Goal: Information Seeking & Learning: Understand process/instructions

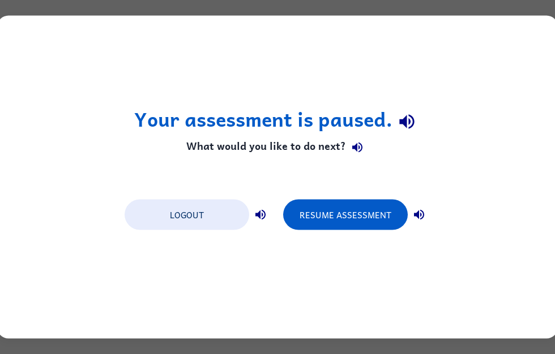
click at [182, 224] on button "Logout" at bounding box center [187, 215] width 125 height 31
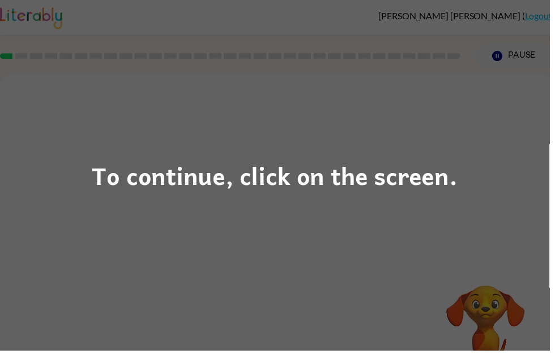
click at [304, 229] on div "To continue, click on the screen." at bounding box center [277, 177] width 555 height 354
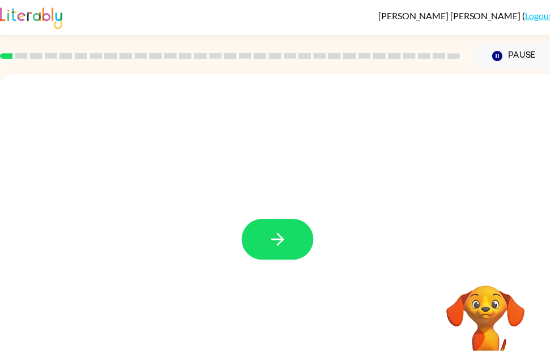
click at [277, 233] on icon "button" at bounding box center [281, 242] width 20 height 20
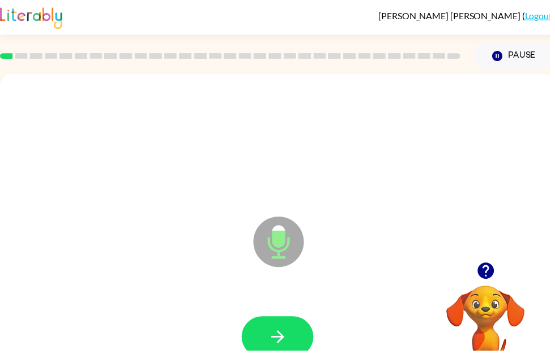
click at [278, 345] on icon "button" at bounding box center [281, 341] width 20 height 20
click at [285, 337] on icon "button" at bounding box center [281, 341] width 20 height 20
click at [486, 277] on icon "button" at bounding box center [490, 273] width 16 height 16
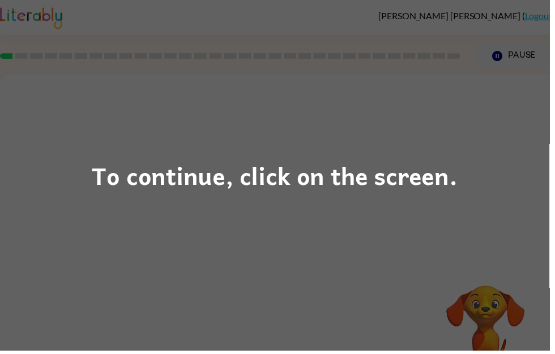
click at [378, 269] on div "To continue, click on the screen." at bounding box center [277, 177] width 555 height 354
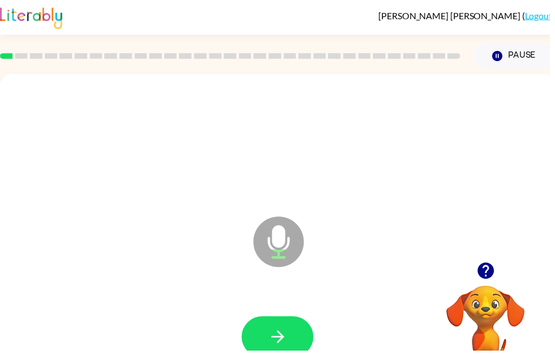
click at [486, 271] on icon "button" at bounding box center [490, 273] width 16 height 16
click at [490, 276] on icon "button" at bounding box center [491, 274] width 20 height 20
click at [286, 338] on icon "button" at bounding box center [281, 341] width 20 height 20
click at [284, 338] on icon "button" at bounding box center [279, 340] width 13 height 13
click at [275, 340] on icon "button" at bounding box center [281, 341] width 20 height 20
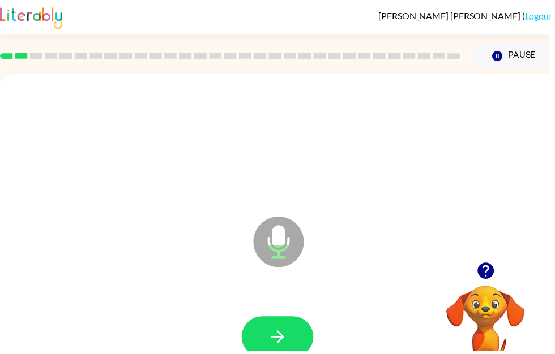
click at [274, 341] on icon "button" at bounding box center [279, 340] width 13 height 13
click at [286, 354] on button "button" at bounding box center [280, 340] width 72 height 41
click at [272, 341] on icon "button" at bounding box center [281, 341] width 20 height 20
click at [282, 339] on icon "button" at bounding box center [281, 341] width 20 height 20
click at [269, 342] on button "button" at bounding box center [280, 340] width 72 height 41
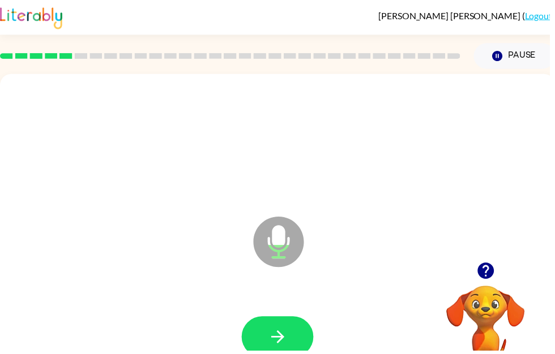
click at [280, 339] on icon "button" at bounding box center [281, 341] width 20 height 20
click at [268, 349] on button "button" at bounding box center [280, 340] width 72 height 41
click at [276, 339] on icon "button" at bounding box center [281, 341] width 20 height 20
click at [278, 339] on icon "button" at bounding box center [281, 341] width 20 height 20
click at [284, 333] on icon "button" at bounding box center [281, 341] width 20 height 20
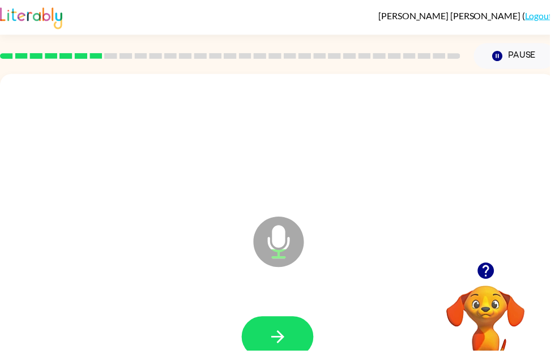
click at [279, 336] on icon "button" at bounding box center [281, 341] width 20 height 20
click at [284, 337] on icon "button" at bounding box center [279, 340] width 13 height 13
click at [280, 339] on icon "button" at bounding box center [281, 341] width 20 height 20
click at [277, 340] on icon "button" at bounding box center [281, 341] width 20 height 20
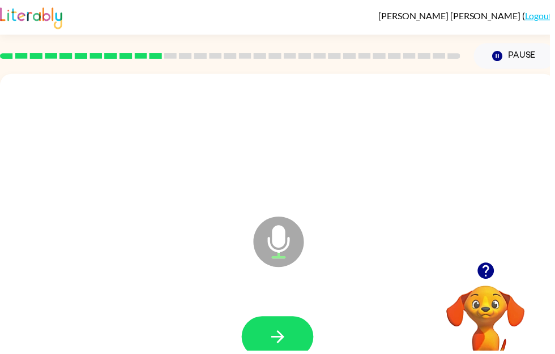
click at [277, 342] on icon "button" at bounding box center [281, 341] width 20 height 20
click at [501, 278] on button "button" at bounding box center [490, 273] width 29 height 29
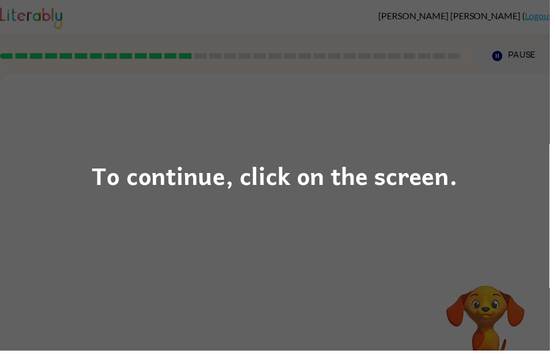
click at [336, 262] on div "To continue, click on the screen." at bounding box center [277, 177] width 555 height 354
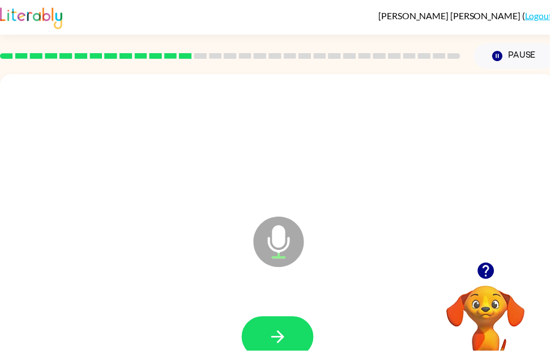
click at [272, 338] on icon "button" at bounding box center [281, 341] width 20 height 20
click at [280, 341] on icon "button" at bounding box center [279, 340] width 13 height 13
click at [291, 335] on button "button" at bounding box center [280, 340] width 72 height 41
click at [282, 333] on icon "button" at bounding box center [281, 341] width 20 height 20
click at [282, 340] on icon "button" at bounding box center [281, 341] width 20 height 20
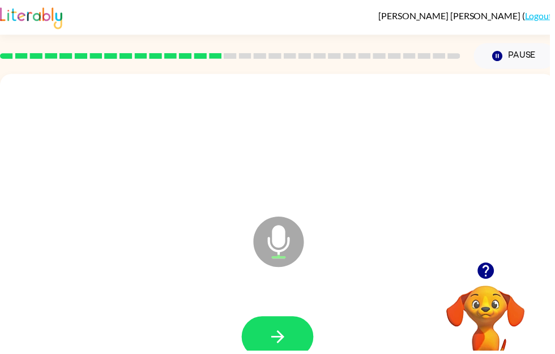
click at [280, 341] on icon "button" at bounding box center [279, 340] width 13 height 13
click at [281, 340] on icon "button" at bounding box center [281, 341] width 20 height 20
click at [278, 334] on icon "button" at bounding box center [281, 341] width 20 height 20
click at [269, 336] on button "button" at bounding box center [280, 340] width 72 height 41
click at [286, 342] on icon "button" at bounding box center [281, 341] width 20 height 20
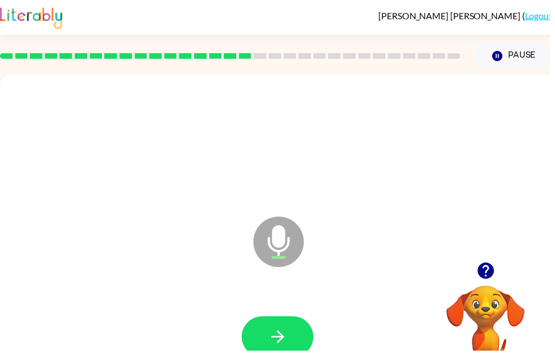
click at [280, 348] on icon "button" at bounding box center [281, 341] width 20 height 20
click at [288, 335] on icon "button" at bounding box center [281, 341] width 20 height 20
click at [292, 339] on button "button" at bounding box center [280, 340] width 72 height 41
click at [288, 338] on icon "button" at bounding box center [281, 341] width 20 height 20
click at [247, 330] on button "button" at bounding box center [280, 340] width 72 height 41
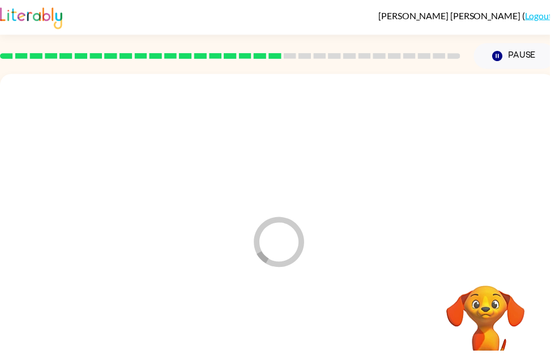
click at [273, 328] on div at bounding box center [280, 340] width 538 height 93
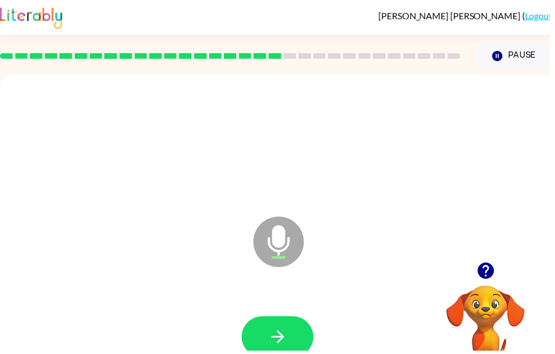
click at [288, 338] on icon "button" at bounding box center [281, 341] width 20 height 20
click at [293, 350] on button "button" at bounding box center [280, 340] width 72 height 41
click at [288, 327] on button "button" at bounding box center [280, 340] width 72 height 41
click at [277, 337] on icon "button" at bounding box center [281, 341] width 20 height 20
click at [289, 339] on icon "button" at bounding box center [281, 341] width 20 height 20
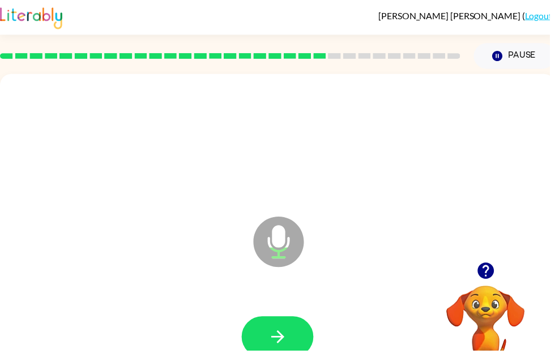
click at [286, 338] on icon "button" at bounding box center [281, 341] width 20 height 20
click at [281, 332] on icon "button" at bounding box center [281, 341] width 20 height 20
click at [281, 329] on button "button" at bounding box center [280, 340] width 72 height 41
click at [277, 342] on icon "button" at bounding box center [281, 341] width 20 height 20
click at [278, 354] on button "button" at bounding box center [280, 340] width 72 height 41
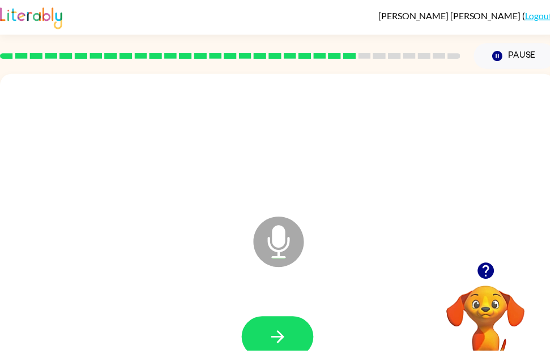
click at [297, 344] on button "button" at bounding box center [280, 340] width 72 height 41
click at [292, 341] on button "button" at bounding box center [280, 340] width 72 height 41
click at [283, 341] on icon "button" at bounding box center [279, 340] width 13 height 13
click at [283, 335] on icon "button" at bounding box center [281, 341] width 20 height 20
click at [282, 337] on icon "button" at bounding box center [279, 340] width 13 height 13
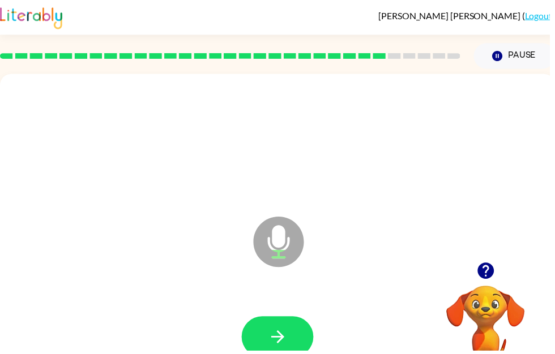
click at [292, 339] on button "button" at bounding box center [280, 340] width 72 height 41
click at [273, 338] on icon "button" at bounding box center [281, 341] width 20 height 20
click at [487, 280] on icon "button" at bounding box center [490, 273] width 16 height 16
click at [293, 337] on button "button" at bounding box center [280, 340] width 72 height 41
click at [494, 285] on button "button" at bounding box center [490, 273] width 29 height 29
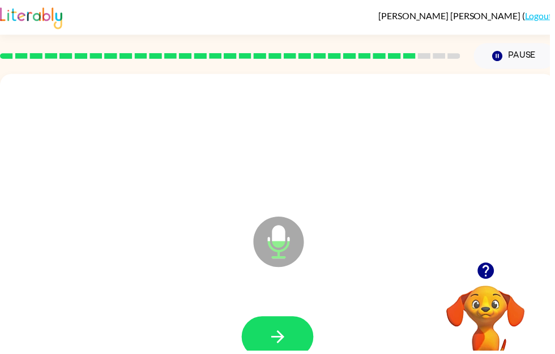
scroll to position [44, 6]
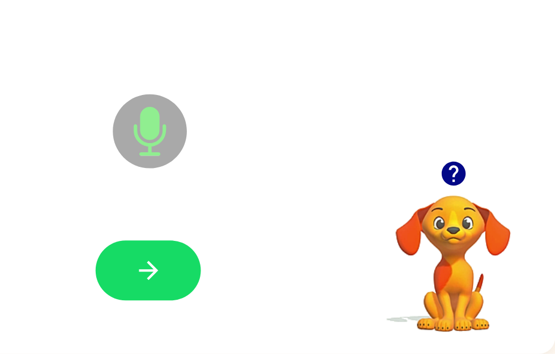
click at [238, 276] on button "button" at bounding box center [274, 296] width 72 height 41
click at [265, 287] on icon "button" at bounding box center [275, 297] width 20 height 20
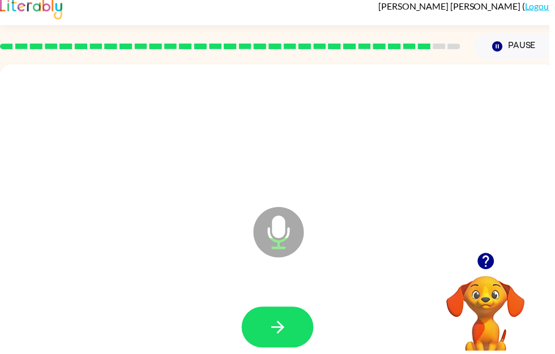
scroll to position [0, 0]
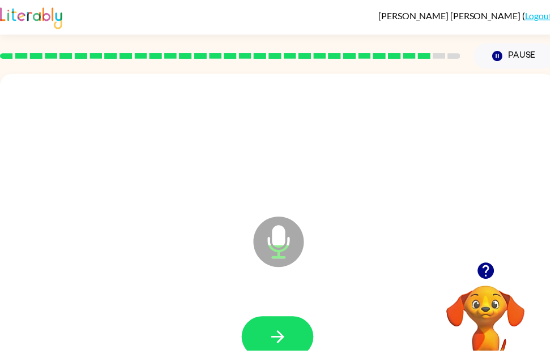
click at [491, 274] on icon "button" at bounding box center [491, 274] width 20 height 20
click at [287, 341] on icon "button" at bounding box center [281, 341] width 20 height 20
click at [492, 274] on icon "button" at bounding box center [490, 273] width 16 height 16
click at [285, 336] on icon "button" at bounding box center [281, 341] width 20 height 20
click at [277, 335] on icon "button" at bounding box center [281, 341] width 20 height 20
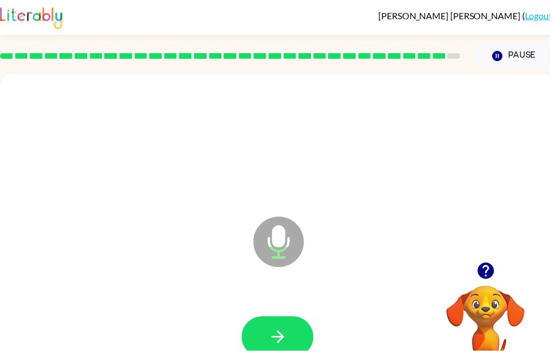
click at [278, 341] on icon "button" at bounding box center [279, 340] width 13 height 13
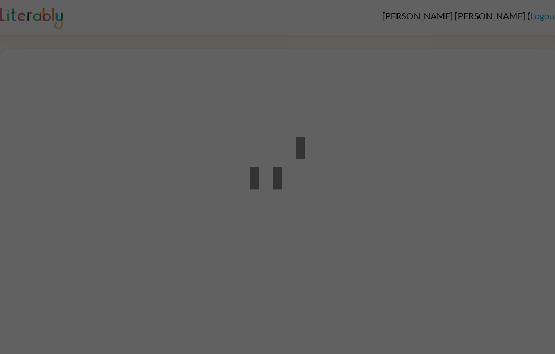
scroll to position [1, 0]
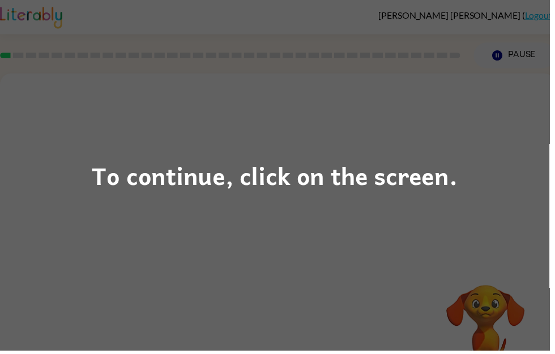
click at [362, 298] on div "To continue, click on the screen." at bounding box center [277, 177] width 555 height 354
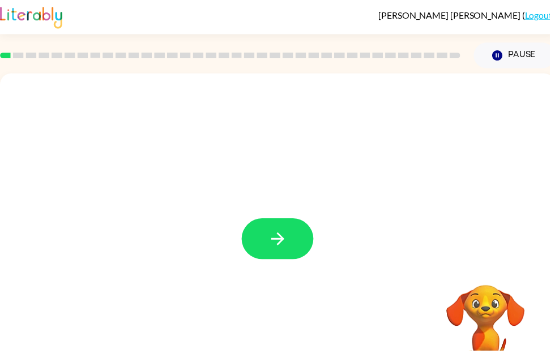
click at [285, 246] on icon "button" at bounding box center [281, 242] width 20 height 20
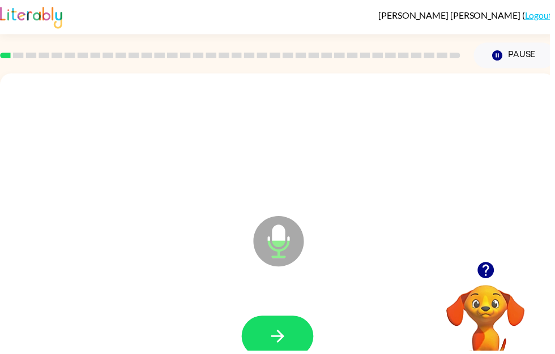
click at [299, 335] on button "button" at bounding box center [280, 339] width 72 height 41
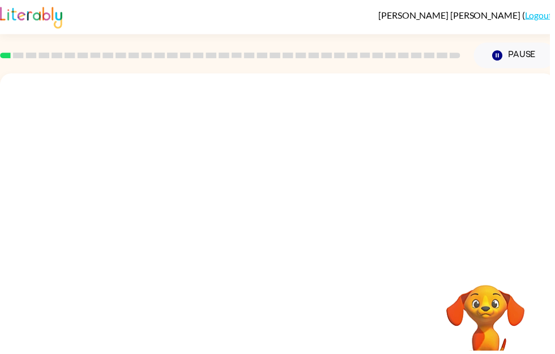
scroll to position [0, 0]
click at [479, 328] on video "Your browser must support playing .mp4 files to use Literably. Please try using…" at bounding box center [490, 327] width 113 height 113
click at [490, 333] on video "Your browser must support playing .mp4 files to use Literably. Please try using…" at bounding box center [490, 327] width 113 height 113
click at [494, 337] on video "Your browser must support playing .mp4 files to use Literably. Please try using…" at bounding box center [490, 327] width 113 height 113
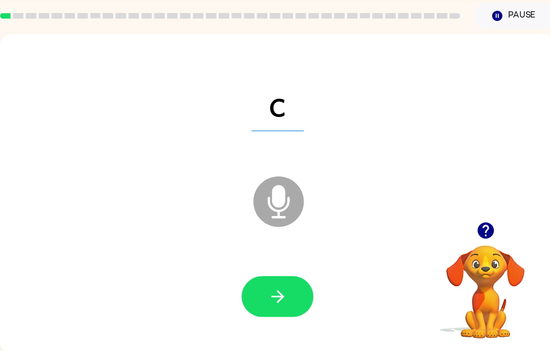
scroll to position [40, 0]
click at [295, 309] on button "button" at bounding box center [280, 300] width 72 height 41
click at [293, 311] on button "button" at bounding box center [280, 300] width 72 height 41
click at [291, 304] on button "button" at bounding box center [280, 300] width 72 height 41
click at [286, 296] on icon "button" at bounding box center [281, 300] width 20 height 20
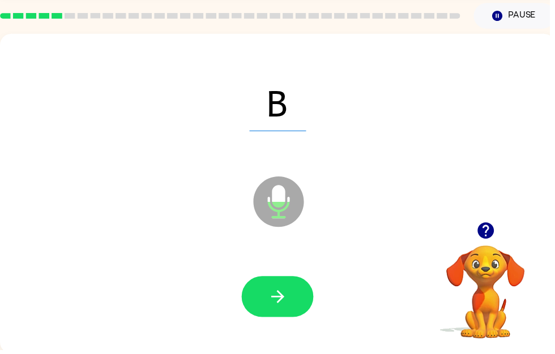
click at [279, 308] on icon "button" at bounding box center [281, 300] width 20 height 20
click at [290, 298] on icon "button" at bounding box center [281, 300] width 20 height 20
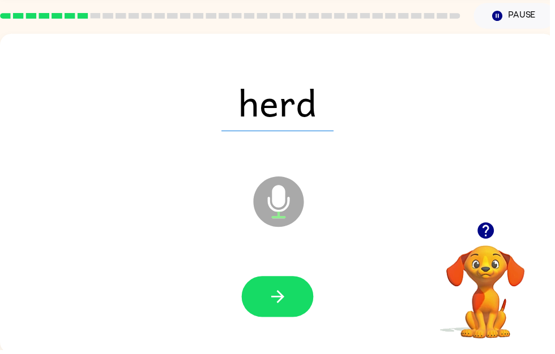
click at [289, 307] on icon "button" at bounding box center [281, 300] width 20 height 20
click at [290, 303] on icon "button" at bounding box center [281, 300] width 20 height 20
click at [290, 307] on icon "button" at bounding box center [281, 300] width 20 height 20
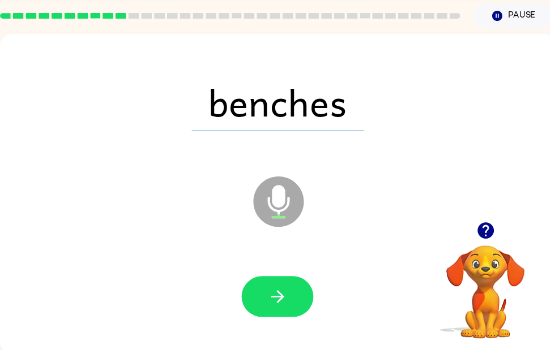
click at [295, 292] on button "button" at bounding box center [280, 300] width 72 height 41
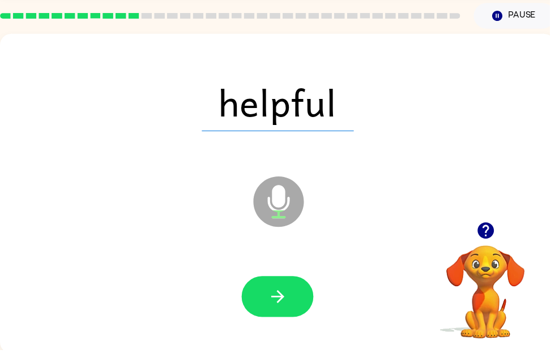
click at [284, 298] on icon "button" at bounding box center [279, 300] width 13 height 13
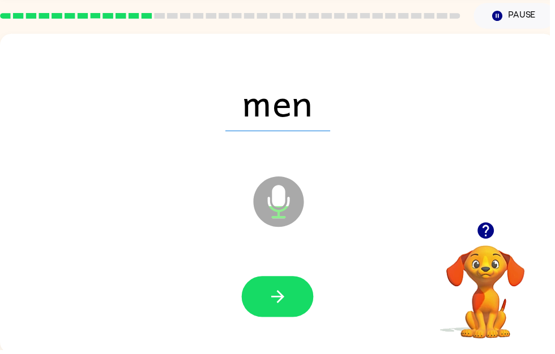
click at [299, 295] on button "button" at bounding box center [280, 300] width 72 height 41
click at [294, 302] on button "button" at bounding box center [280, 300] width 72 height 41
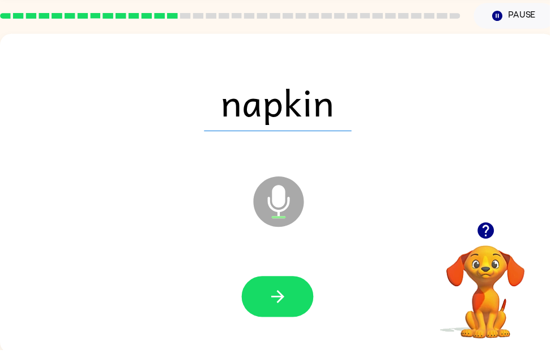
click at [276, 303] on icon "button" at bounding box center [281, 300] width 20 height 20
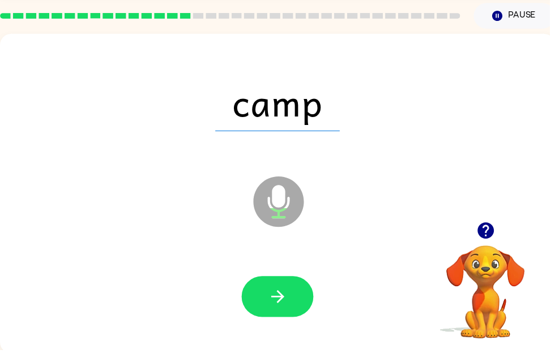
click at [291, 309] on button "button" at bounding box center [280, 300] width 72 height 41
click at [292, 301] on button "button" at bounding box center [280, 300] width 72 height 41
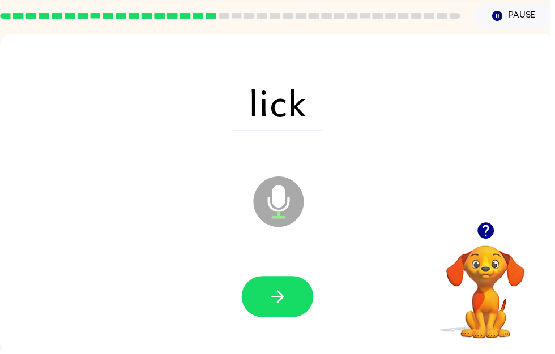
click at [285, 298] on icon "button" at bounding box center [279, 300] width 13 height 13
click at [294, 292] on button "button" at bounding box center [280, 300] width 72 height 41
click at [271, 292] on icon "button" at bounding box center [281, 300] width 20 height 20
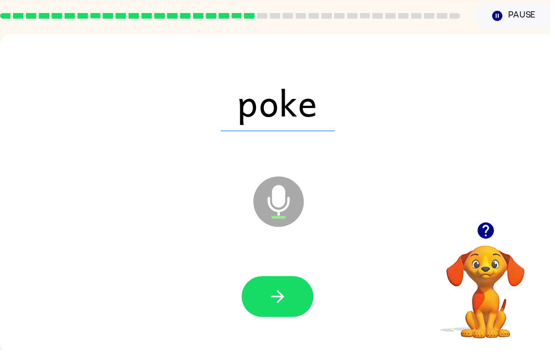
click at [288, 306] on icon "button" at bounding box center [281, 300] width 20 height 20
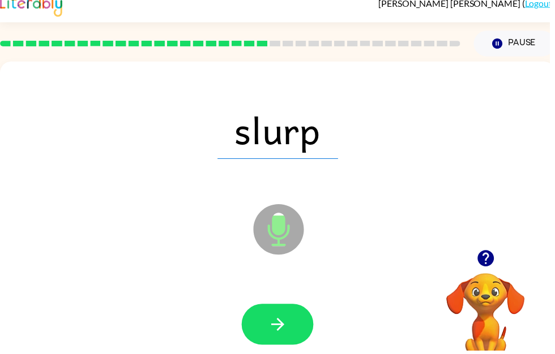
scroll to position [0, 0]
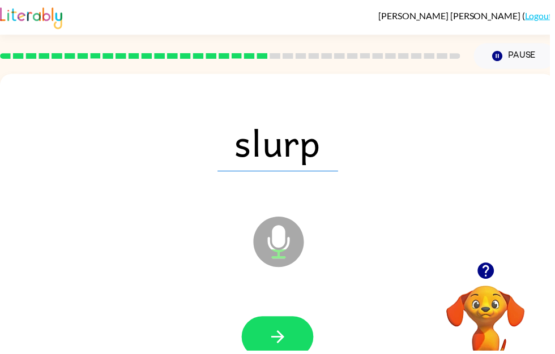
click at [283, 327] on button "button" at bounding box center [280, 340] width 72 height 41
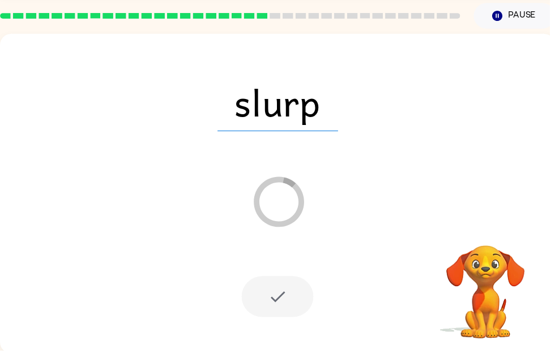
scroll to position [40, 0]
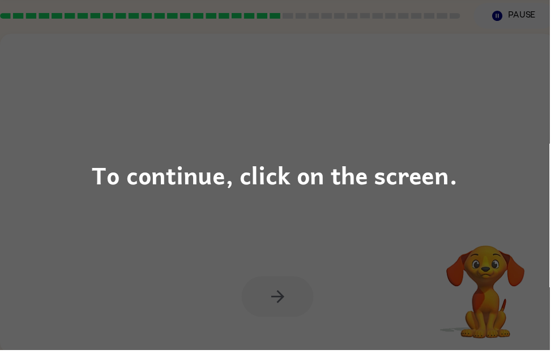
click at [379, 261] on div "To continue, click on the screen." at bounding box center [277, 177] width 555 height 354
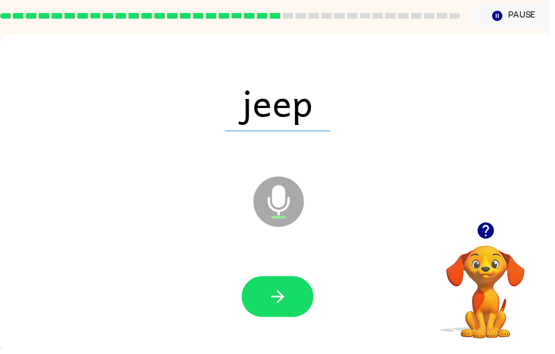
click at [302, 294] on button "button" at bounding box center [280, 300] width 72 height 41
click at [295, 297] on button "button" at bounding box center [280, 300] width 72 height 41
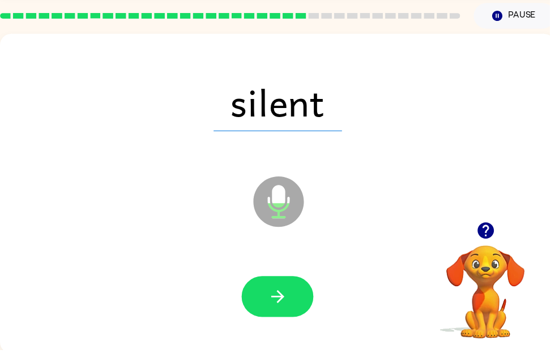
click at [285, 298] on icon "button" at bounding box center [279, 300] width 13 height 13
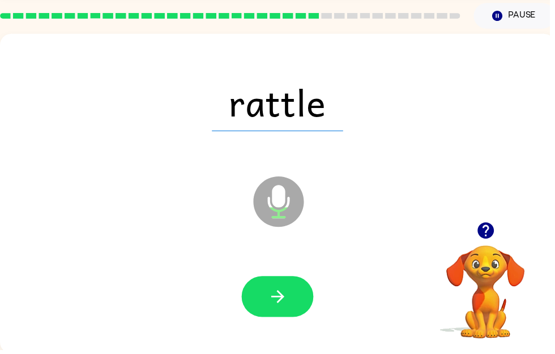
click at [290, 303] on icon "button" at bounding box center [281, 300] width 20 height 20
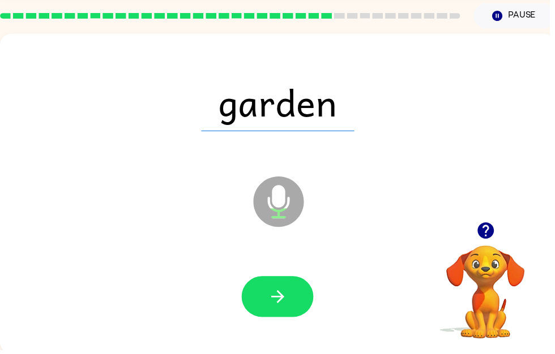
click at [284, 305] on icon "button" at bounding box center [281, 300] width 20 height 20
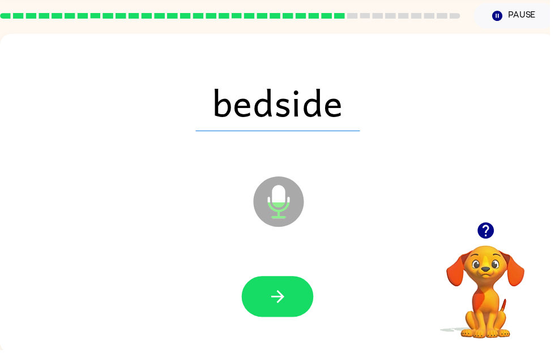
click at [290, 301] on icon "button" at bounding box center [281, 300] width 20 height 20
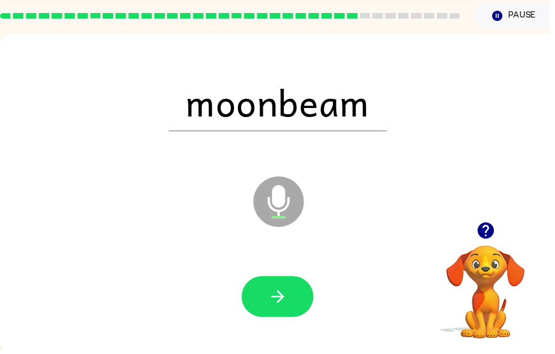
click at [267, 305] on button "button" at bounding box center [280, 300] width 72 height 41
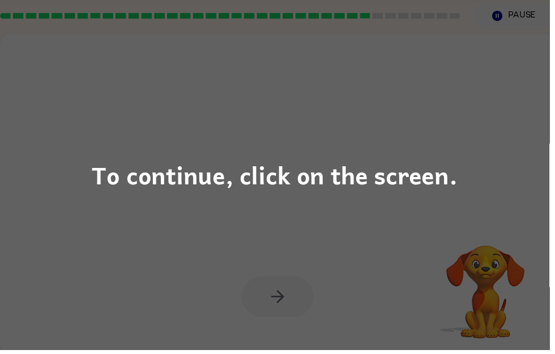
click at [332, 129] on div "To continue, click on the screen." at bounding box center [277, 177] width 555 height 354
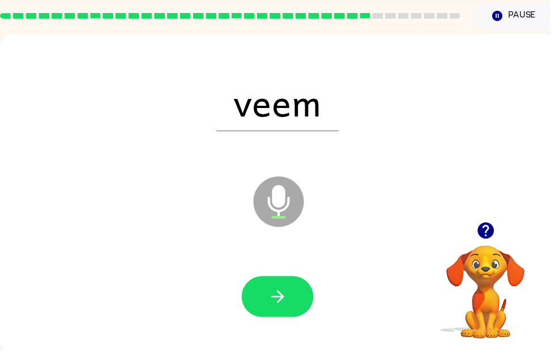
click at [283, 297] on icon "button" at bounding box center [279, 300] width 13 height 13
click at [293, 302] on button "button" at bounding box center [280, 300] width 72 height 41
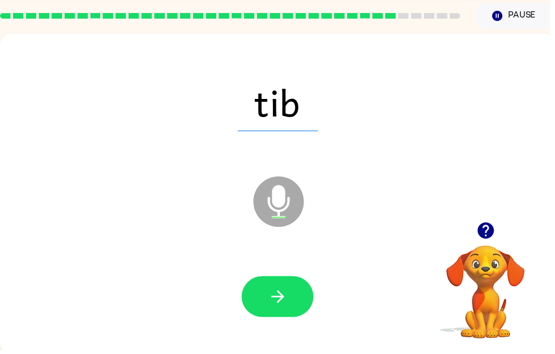
click at [309, 303] on button "button" at bounding box center [280, 300] width 72 height 41
click at [302, 305] on button "button" at bounding box center [280, 300] width 72 height 41
click at [288, 301] on icon "button" at bounding box center [281, 300] width 20 height 20
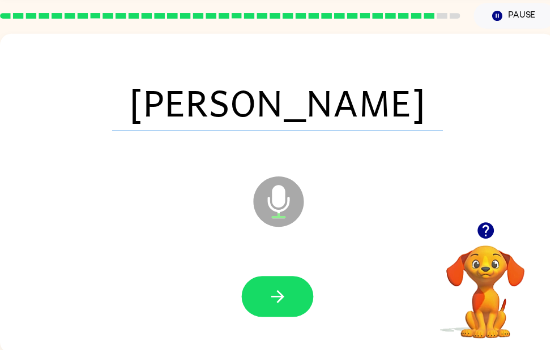
click at [286, 293] on icon "button" at bounding box center [281, 300] width 20 height 20
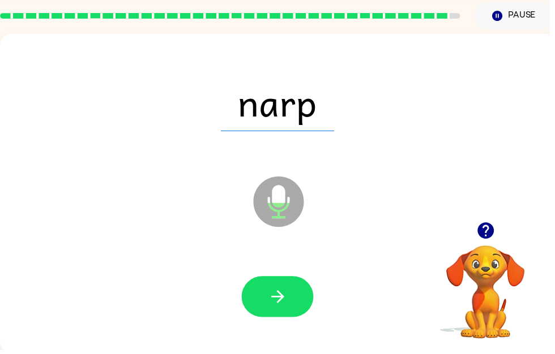
click at [290, 294] on icon "button" at bounding box center [281, 300] width 20 height 20
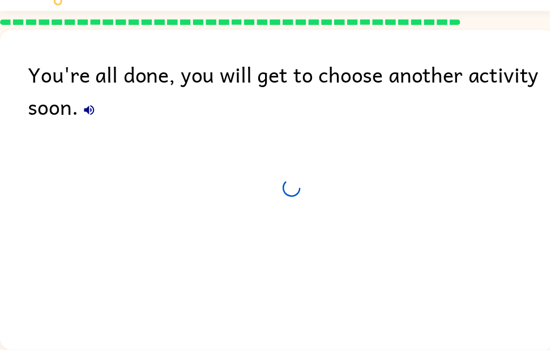
scroll to position [37, 0]
